Goal: Task Accomplishment & Management: Use online tool/utility

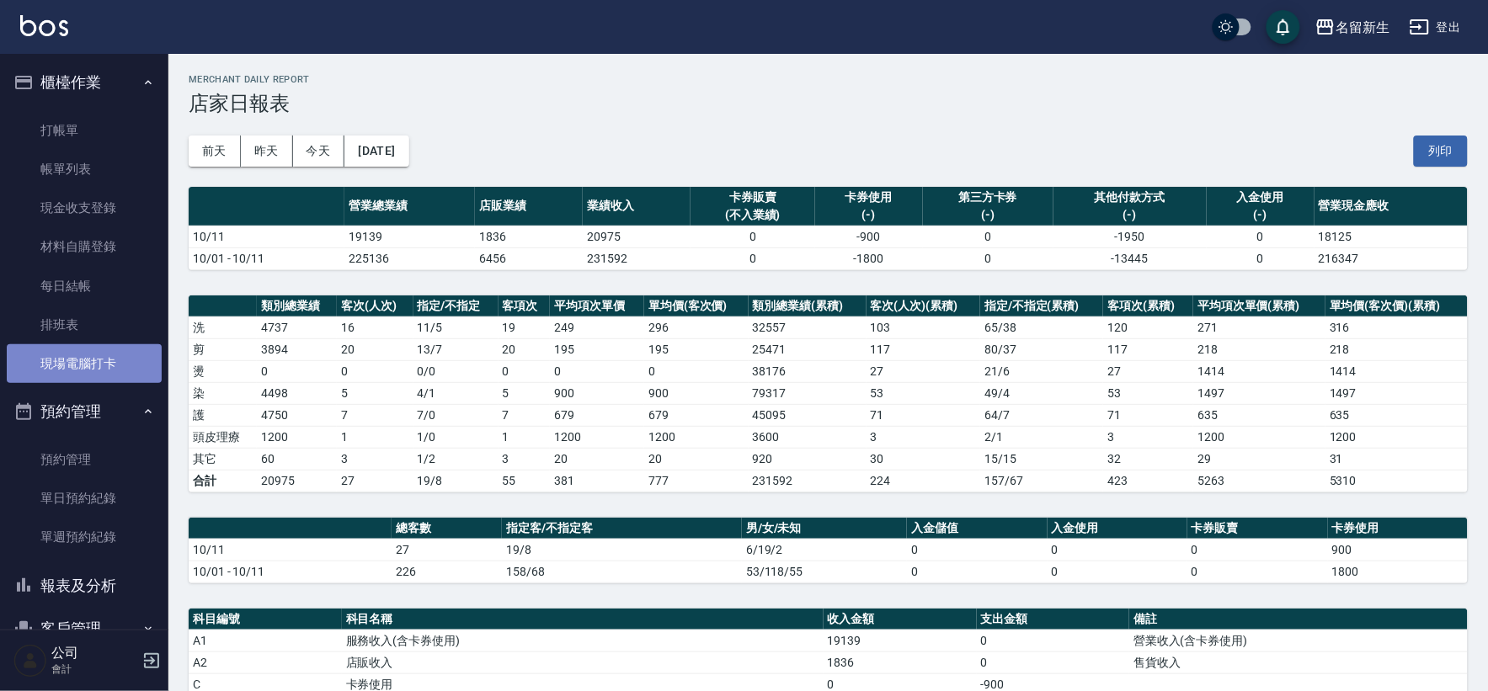
click at [128, 348] on link "現場電腦打卡" at bounding box center [84, 363] width 155 height 39
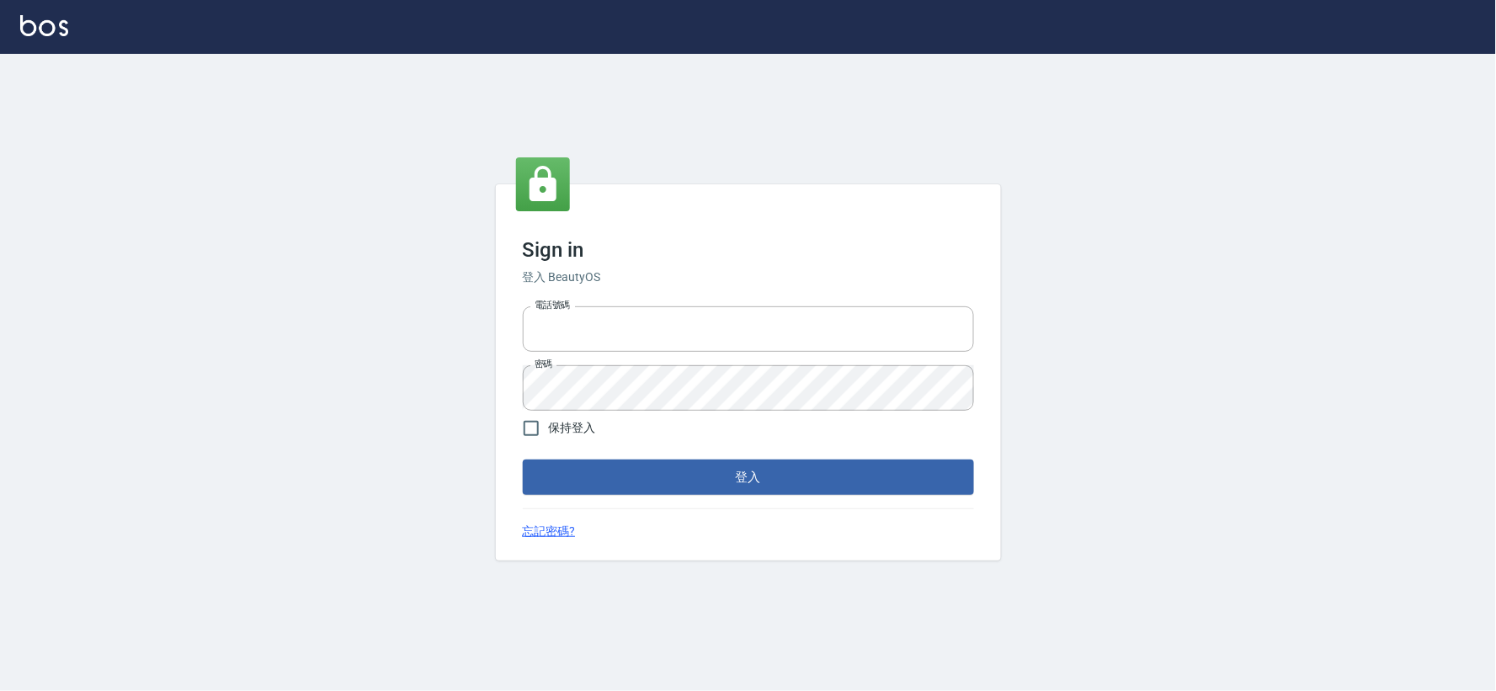
type input "034258365"
click at [688, 458] on form "電話號碼 [PHONE_NUMBER] 電話號碼 密碼 密碼 保持登入 登入" at bounding box center [748, 397] width 451 height 195
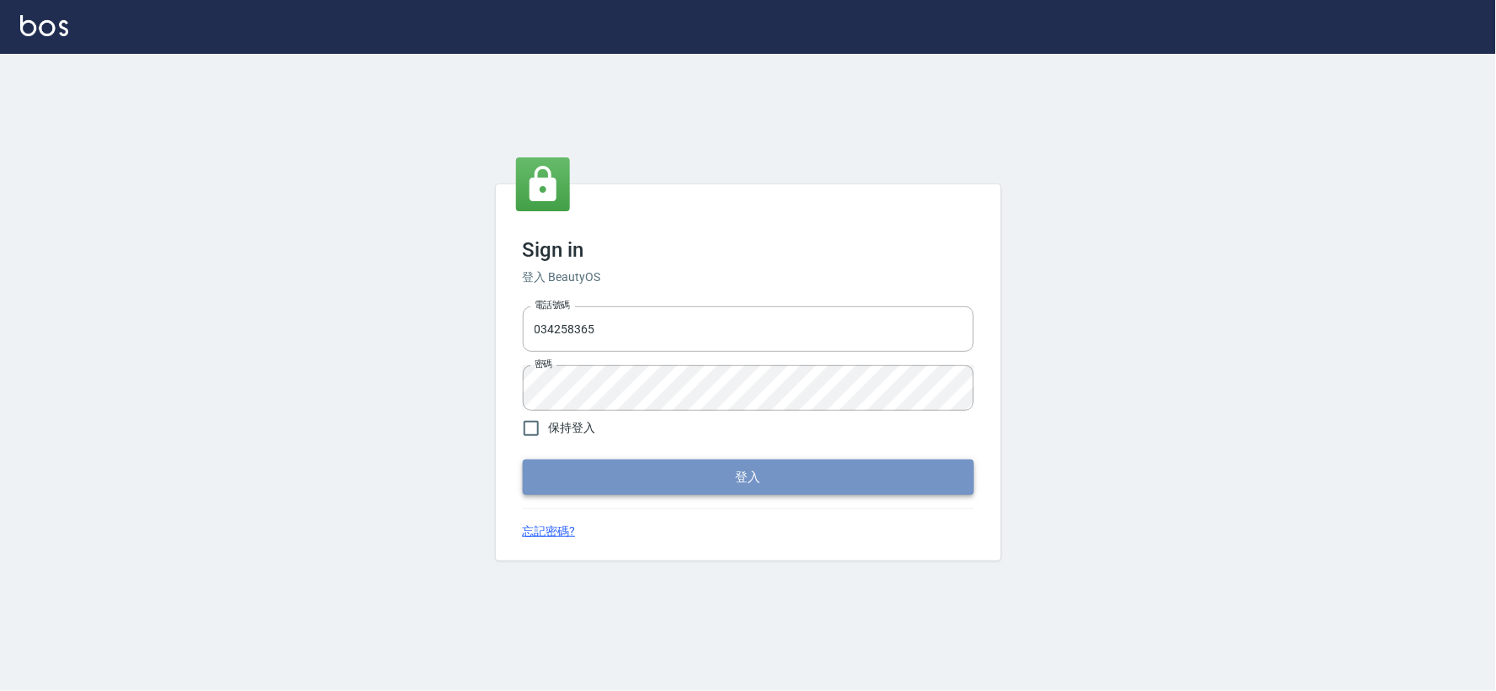
click at [687, 473] on button "登入" at bounding box center [748, 477] width 451 height 35
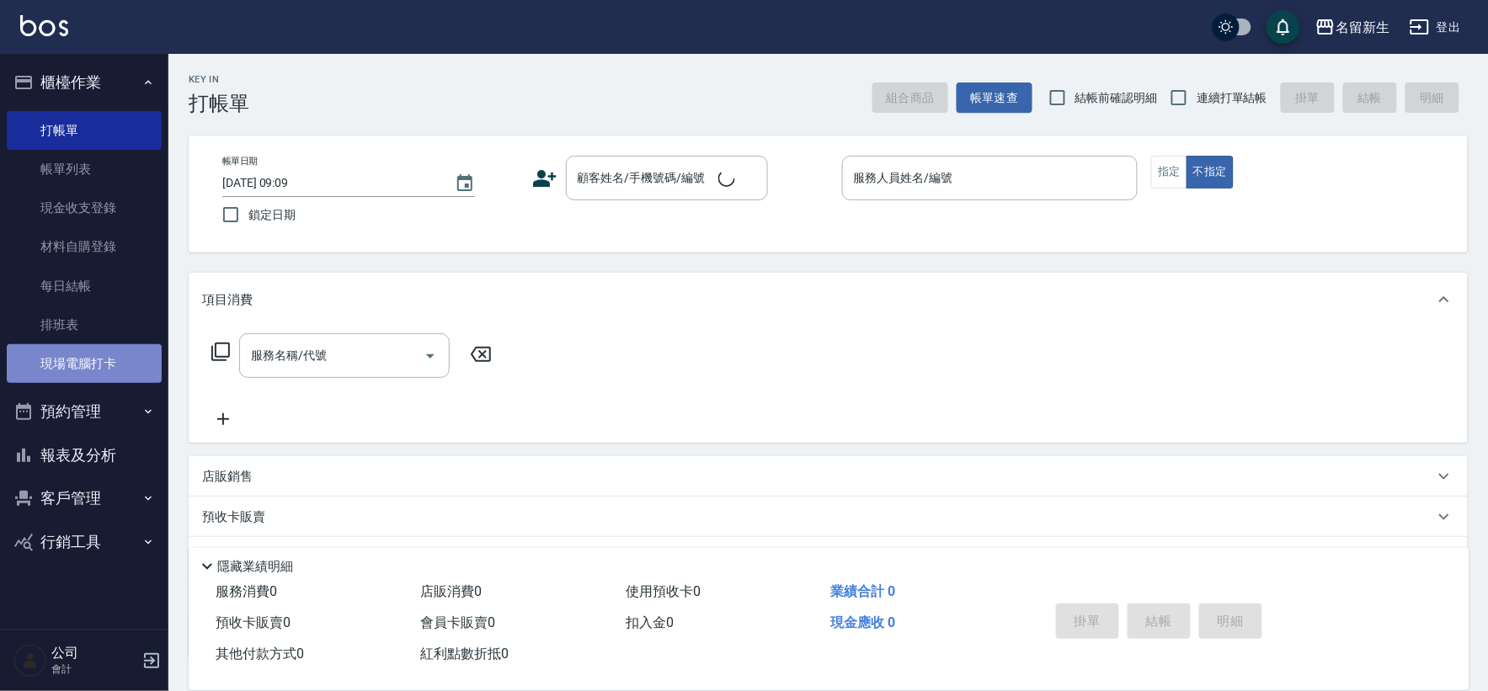
click at [131, 365] on link "現場電腦打卡" at bounding box center [84, 363] width 155 height 39
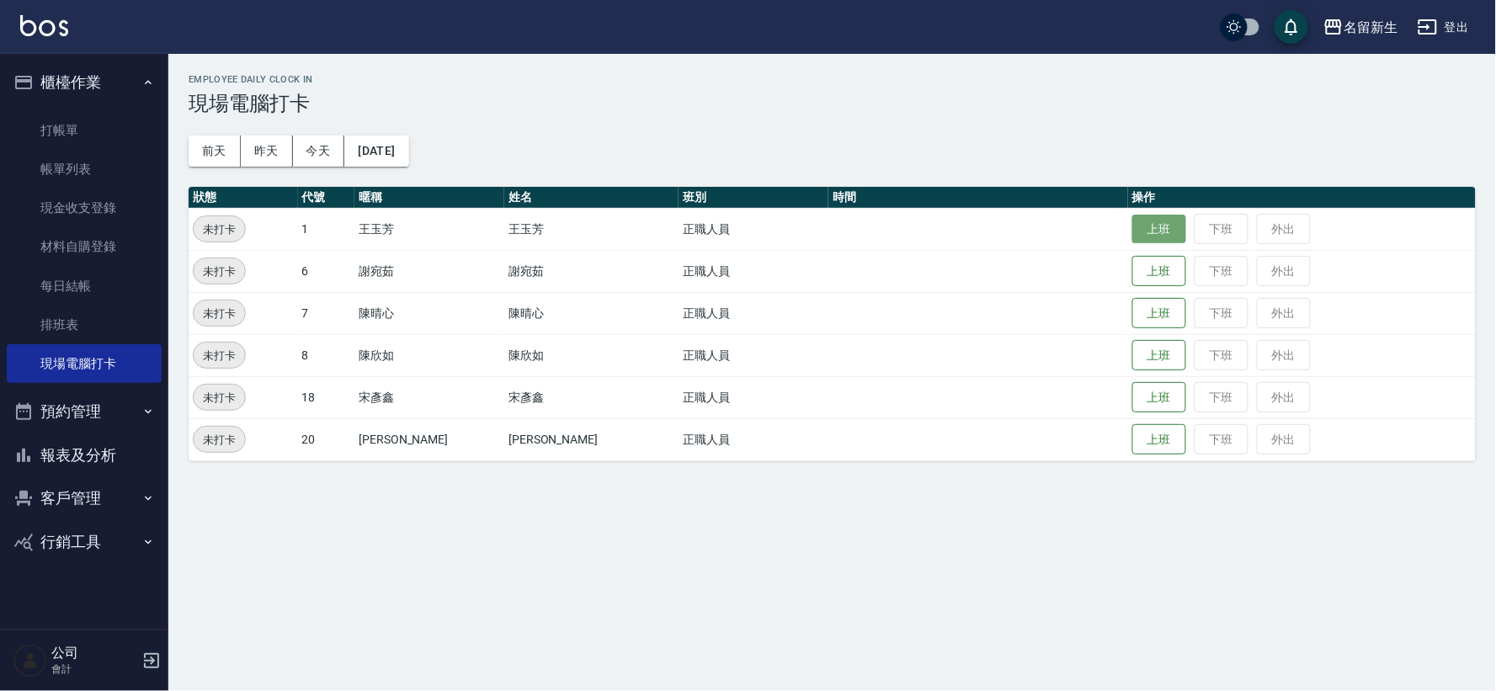
click at [1142, 221] on button "上班" at bounding box center [1159, 229] width 54 height 29
click at [1132, 360] on button "上班" at bounding box center [1159, 355] width 54 height 29
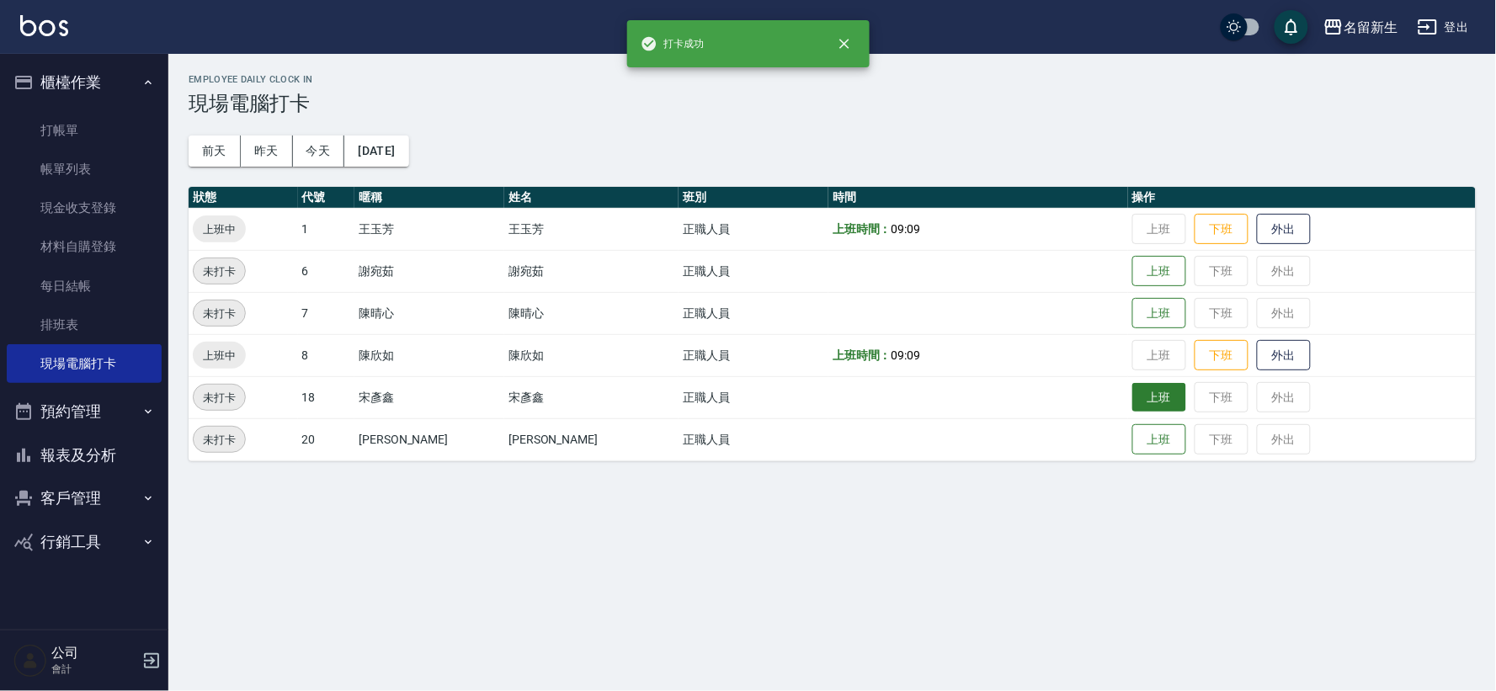
click at [1132, 402] on button "上班" at bounding box center [1159, 397] width 54 height 29
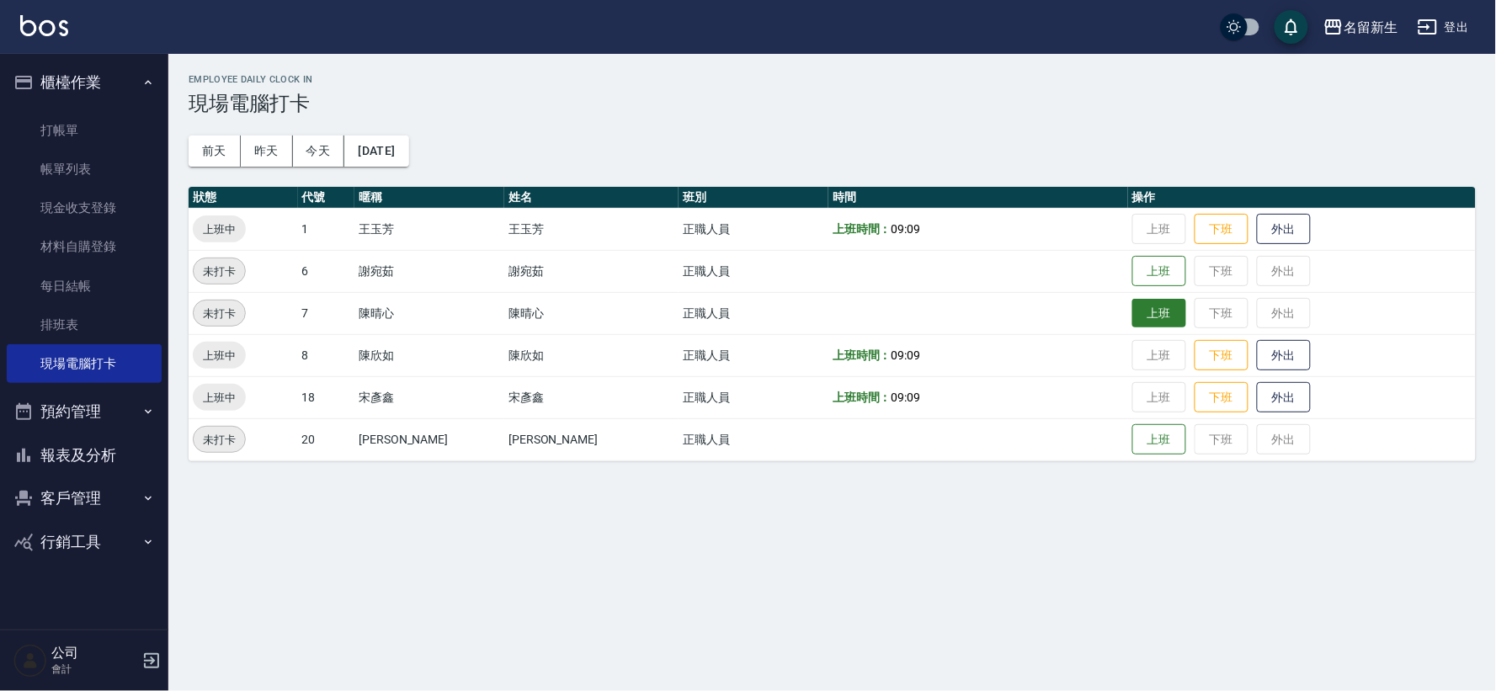
click at [1149, 306] on button "上班" at bounding box center [1159, 313] width 54 height 29
click at [1148, 266] on button "上班" at bounding box center [1159, 271] width 54 height 29
